Goal: Task Accomplishment & Management: Manage account settings

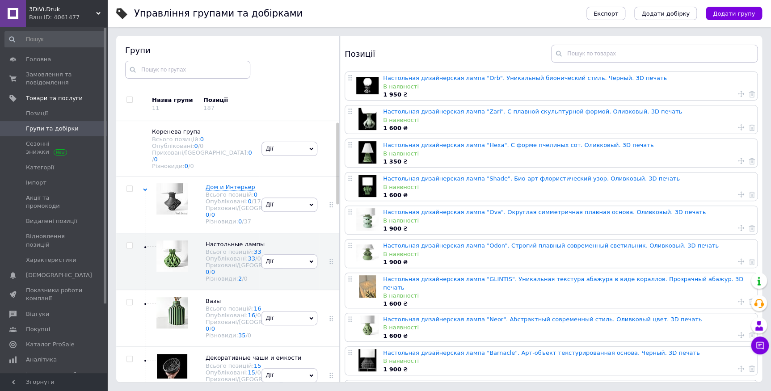
scroll to position [2, 0]
click at [30, 73] on span "Замовлення та повідомлення" at bounding box center [54, 79] width 57 height 16
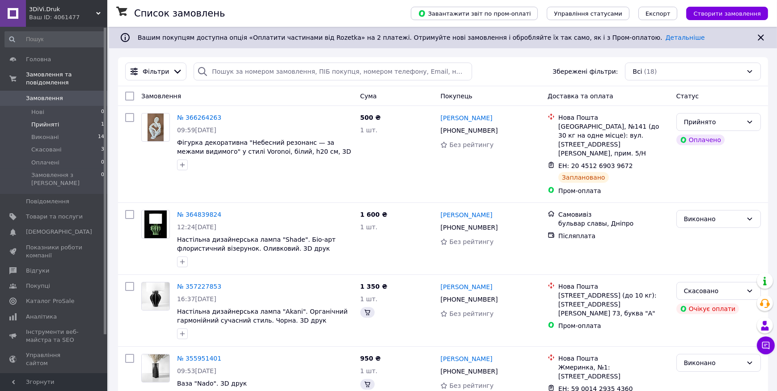
click at [69, 118] on li "Прийняті 1" at bounding box center [55, 124] width 110 height 13
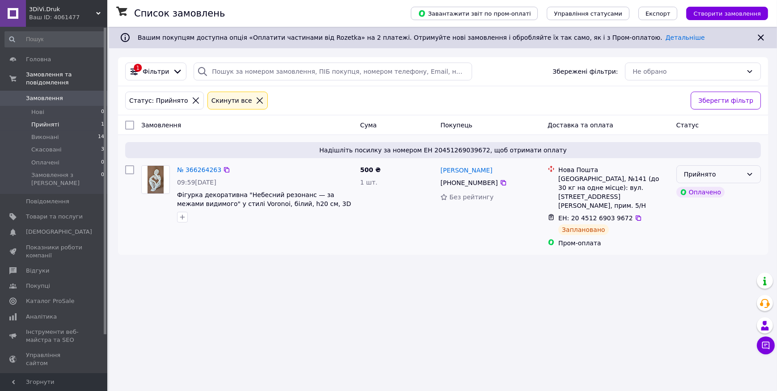
click at [747, 175] on icon at bounding box center [749, 174] width 7 height 7
click at [739, 189] on li "Виконано" at bounding box center [719, 194] width 84 height 16
click at [635, 215] on icon at bounding box center [638, 218] width 7 height 7
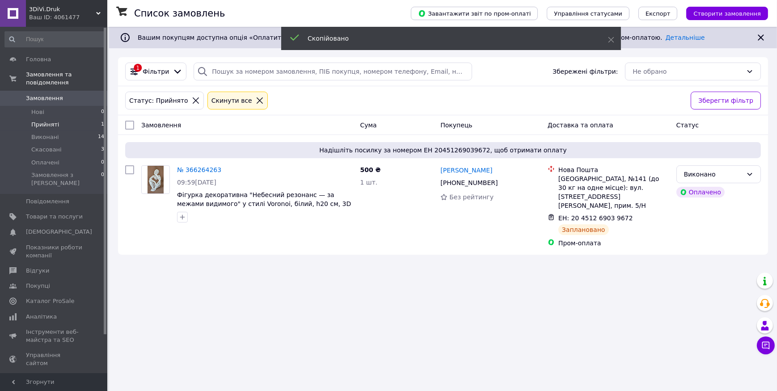
click at [596, 274] on div "Список замовлень Завантажити звіт по пром-оплаті Управління статусами Експорт С…" at bounding box center [443, 195] width 668 height 391
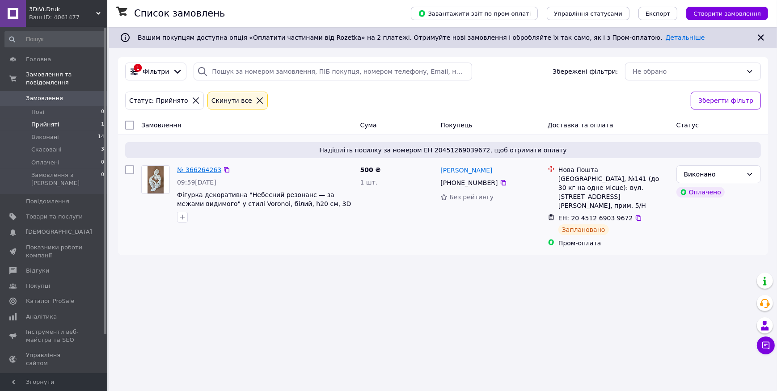
click at [208, 168] on link "№ 366264263" at bounding box center [199, 169] width 44 height 7
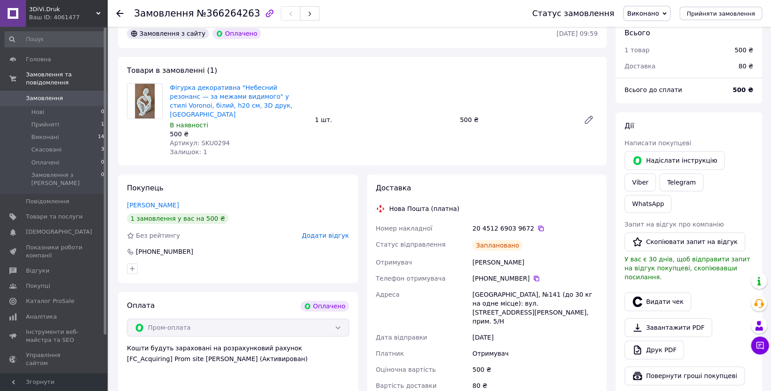
scroll to position [244, 0]
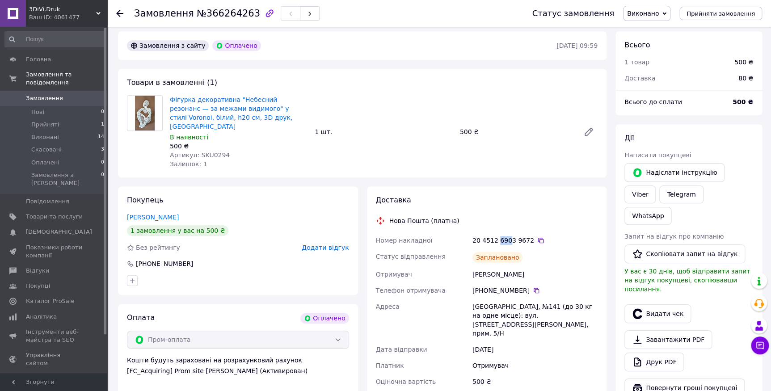
drag, startPoint x: 496, startPoint y: 210, endPoint x: 506, endPoint y: 213, distance: 10.3
click at [506, 236] on div "20 4512 6903 9672" at bounding box center [535, 240] width 125 height 9
click at [552, 374] on div "500 ₴" at bounding box center [535, 382] width 129 height 16
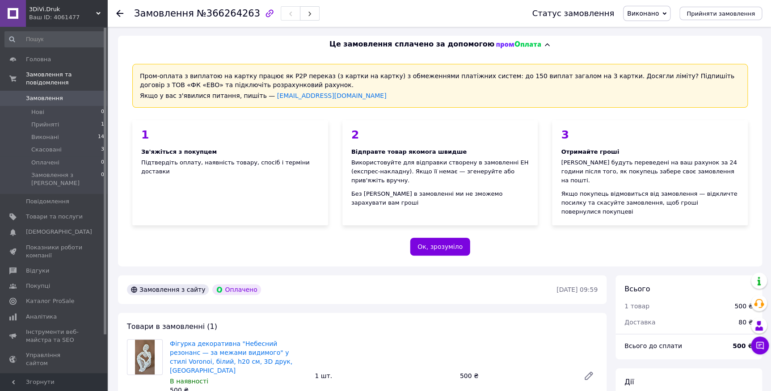
scroll to position [0, 0]
click at [444, 238] on button "Ок, зрозуміло" at bounding box center [440, 247] width 60 height 18
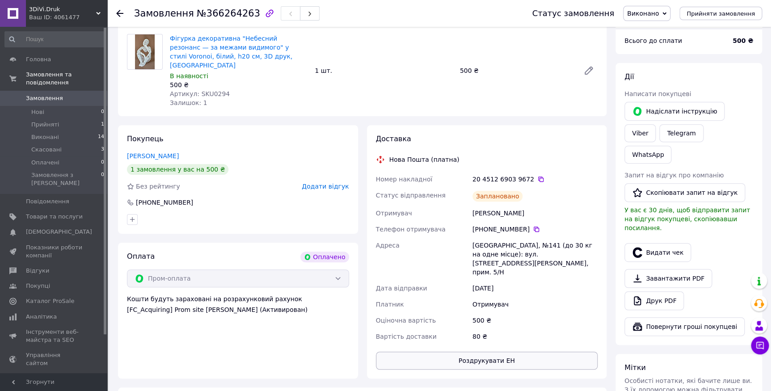
scroll to position [162, 0]
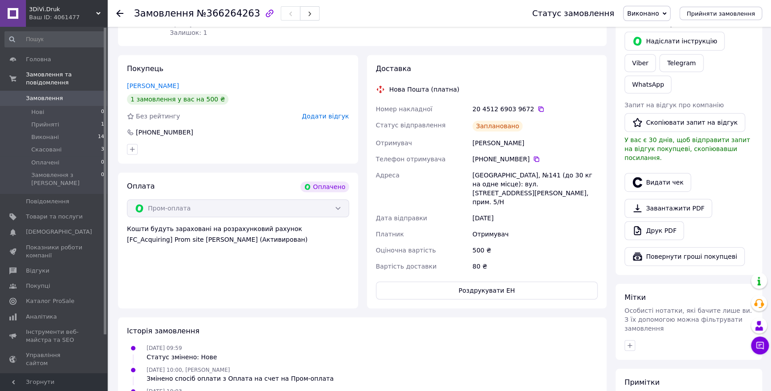
click at [338, 199] on div "Пром-оплата" at bounding box center [238, 208] width 222 height 18
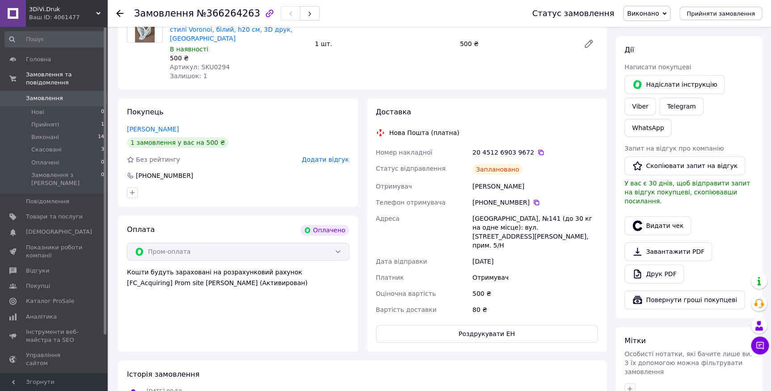
scroll to position [122, 0]
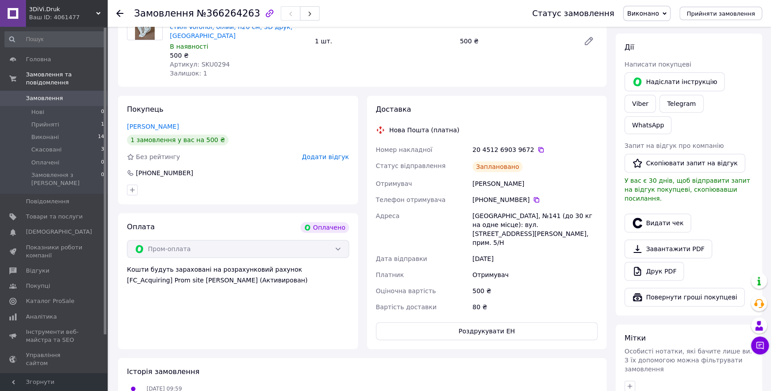
click at [41, 94] on span "Замовлення" at bounding box center [44, 98] width 37 height 8
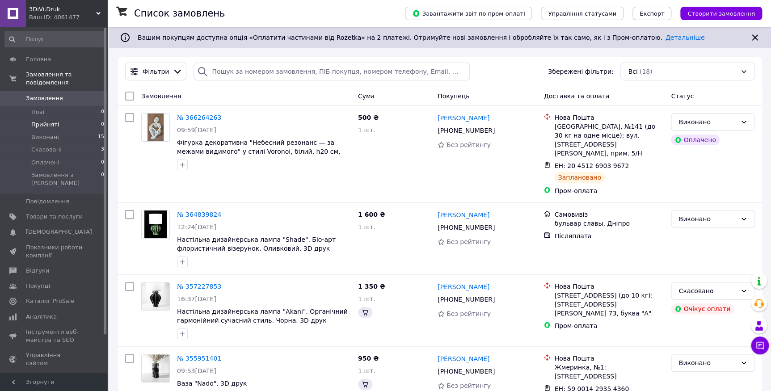
click at [45, 121] on span "Прийняті" at bounding box center [45, 125] width 28 height 8
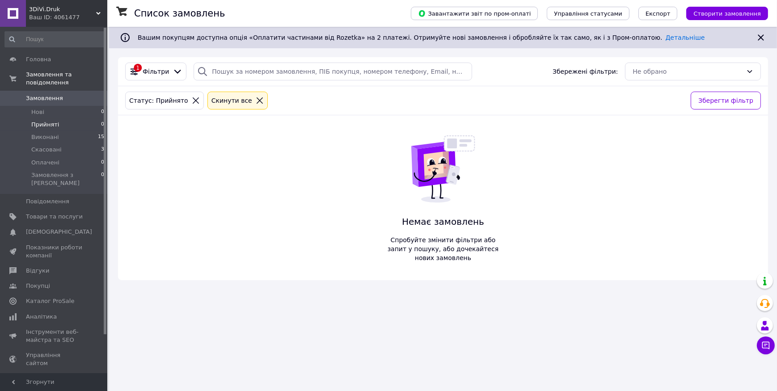
click at [45, 94] on span "Замовлення" at bounding box center [44, 98] width 37 height 8
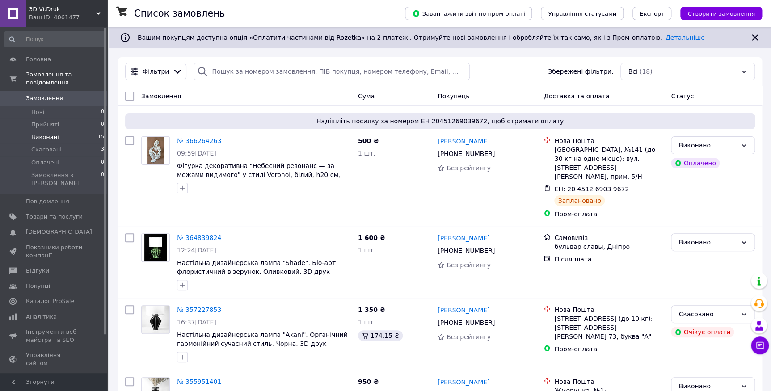
click at [42, 133] on span "Виконані" at bounding box center [45, 137] width 28 height 8
